Goal: Transaction & Acquisition: Purchase product/service

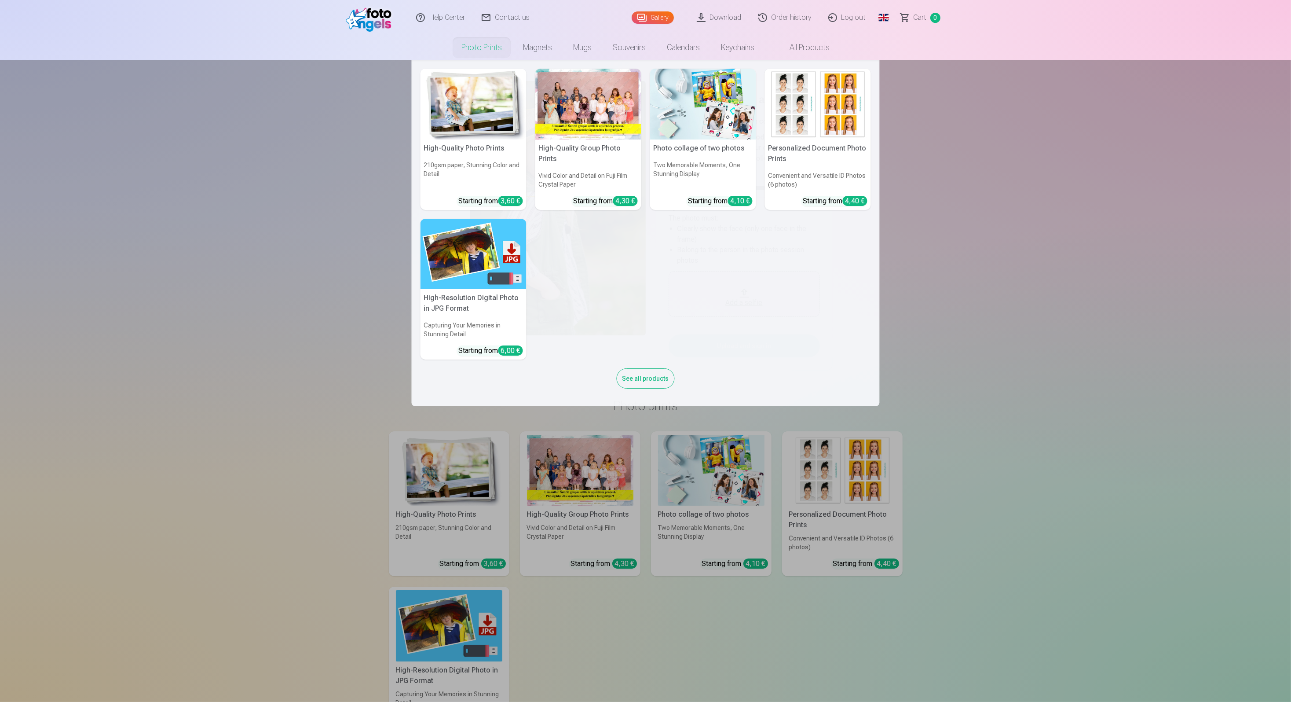
click at [460, 37] on link "Photo prints" at bounding box center [482, 47] width 62 height 25
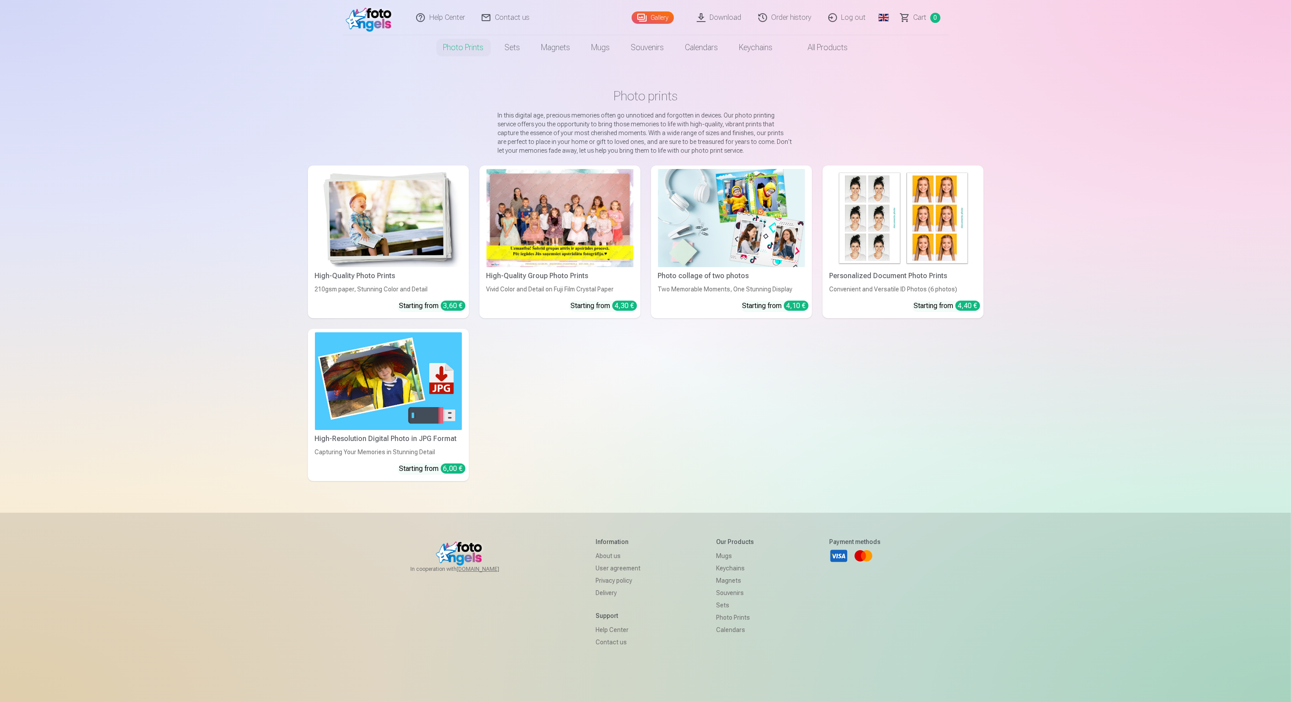
click at [465, 44] on link "Photo prints" at bounding box center [464, 47] width 62 height 25
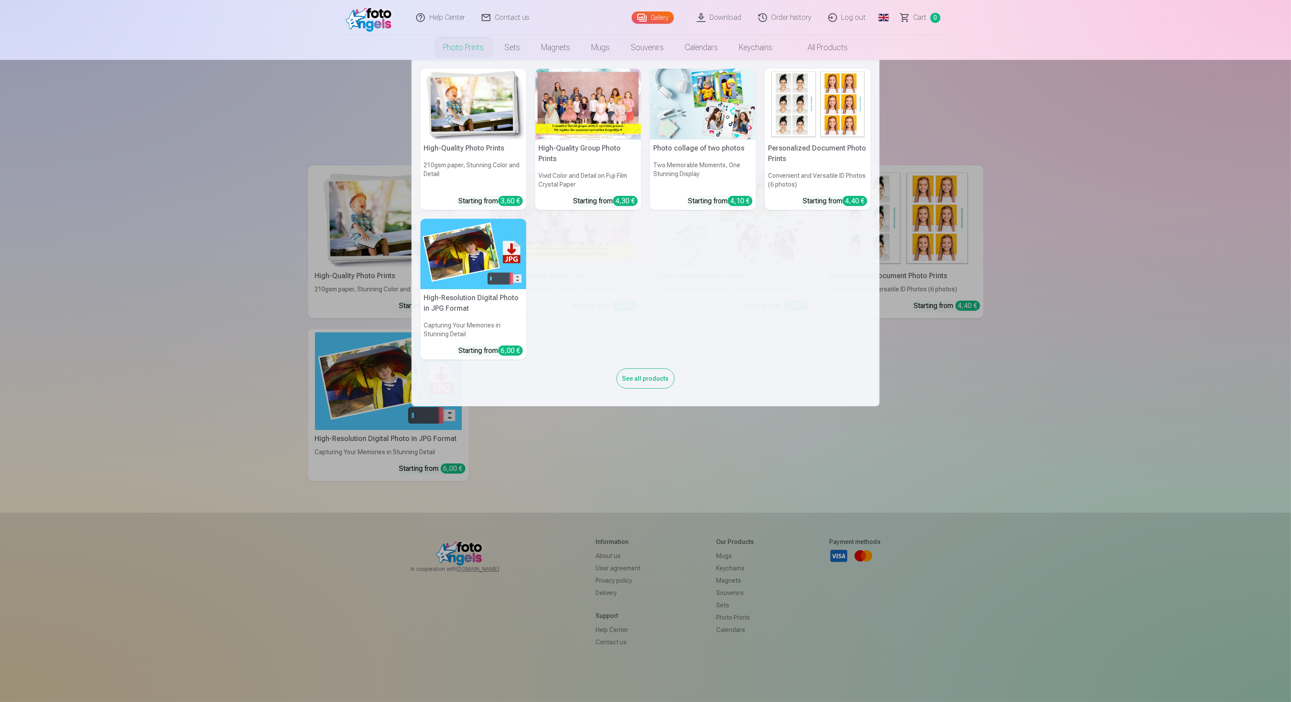
click at [272, 152] on nav "High-Quality Photo Prints 210gsm paper, Stunning Color and Detail Starting from…" at bounding box center [645, 233] width 1291 height 346
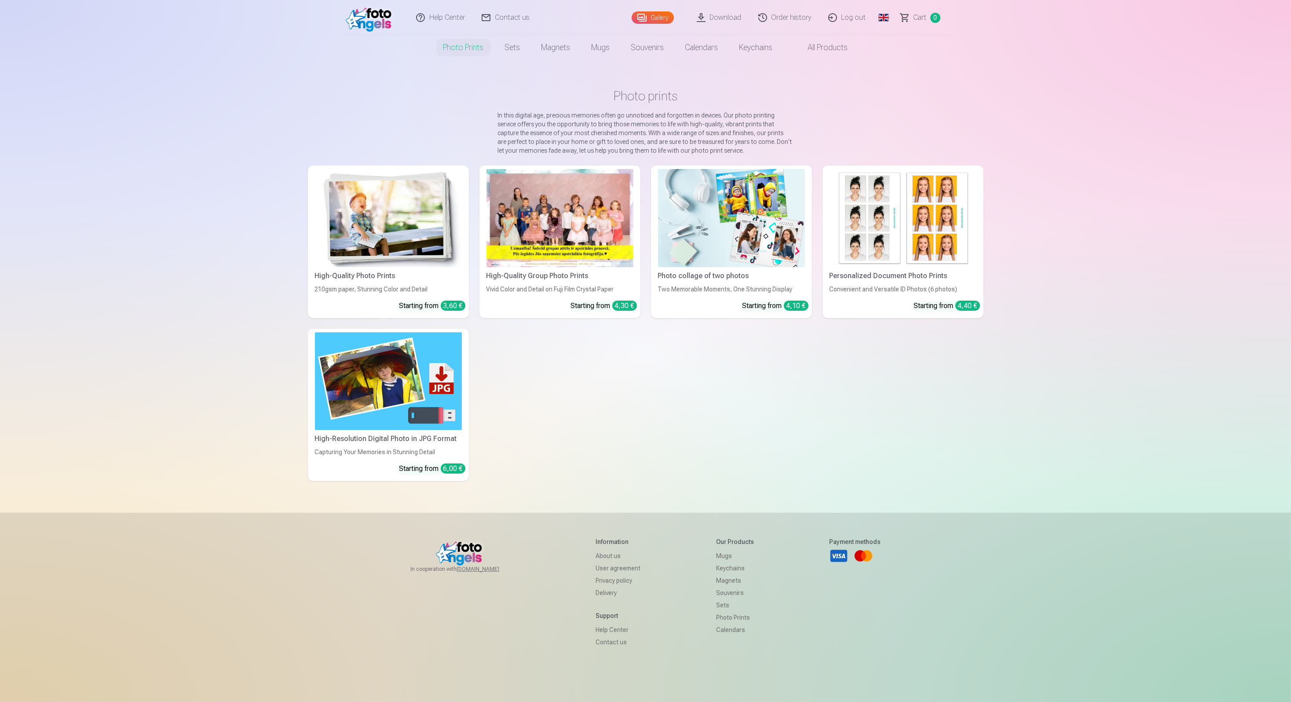
click at [657, 21] on link "Gallery" at bounding box center [653, 17] width 42 height 12
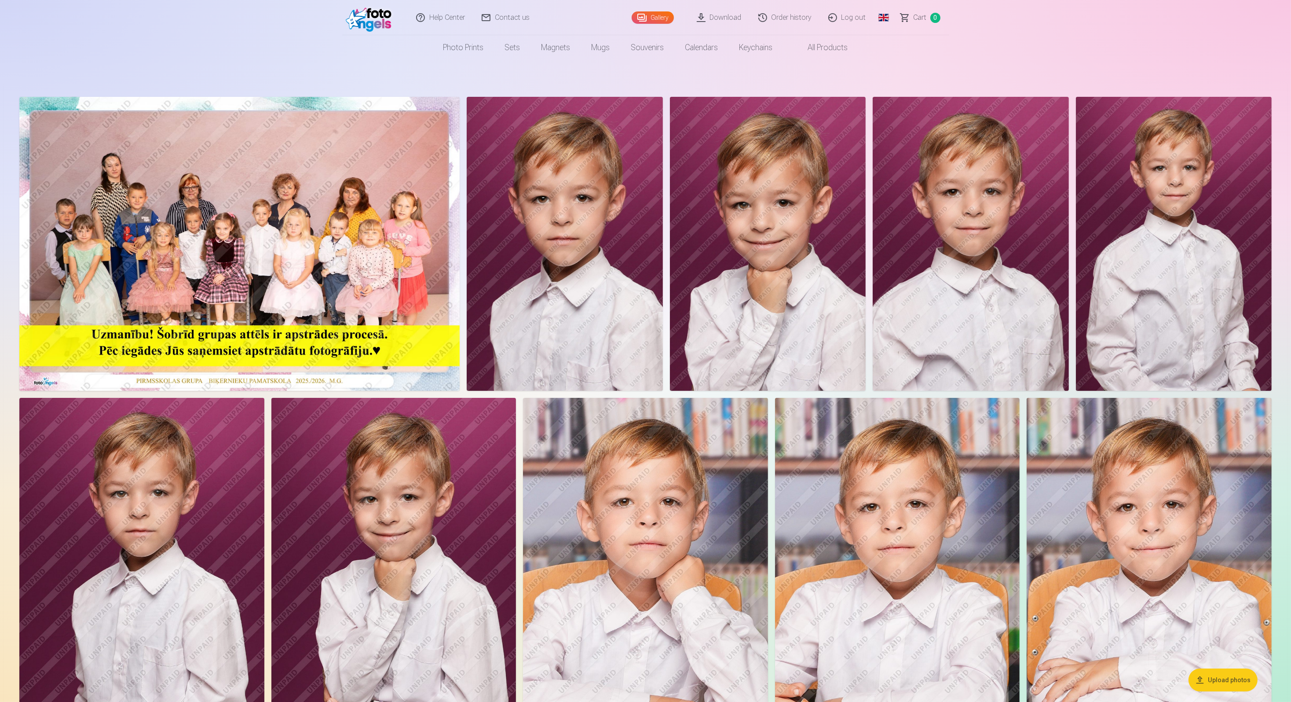
click at [851, 18] on link "Log out" at bounding box center [848, 17] width 55 height 35
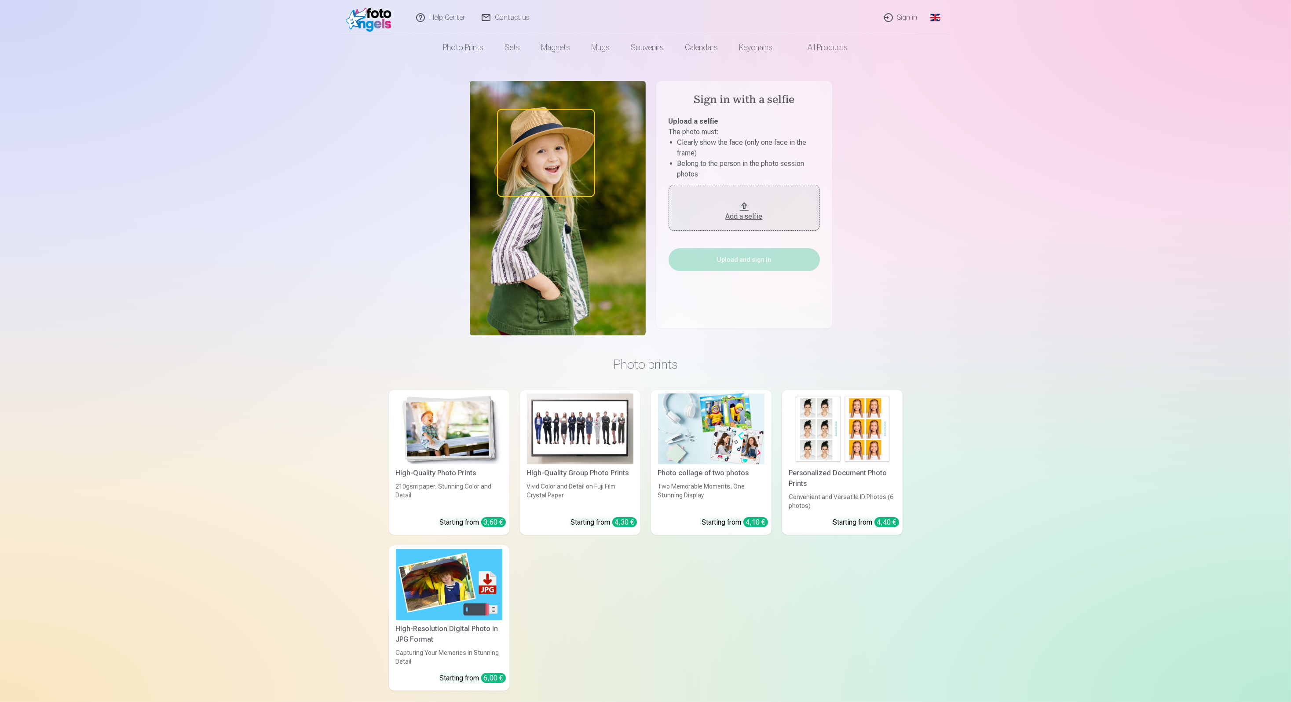
click at [750, 215] on div "Add a selfie" at bounding box center [745, 216] width 134 height 11
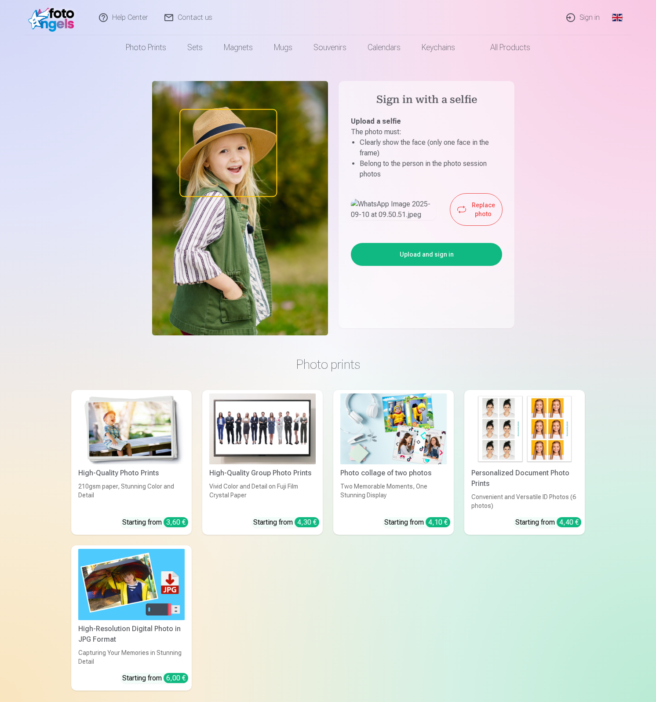
click at [407, 266] on button "Upload and sign in" at bounding box center [426, 254] width 151 height 23
